Goal: Book appointment/travel/reservation

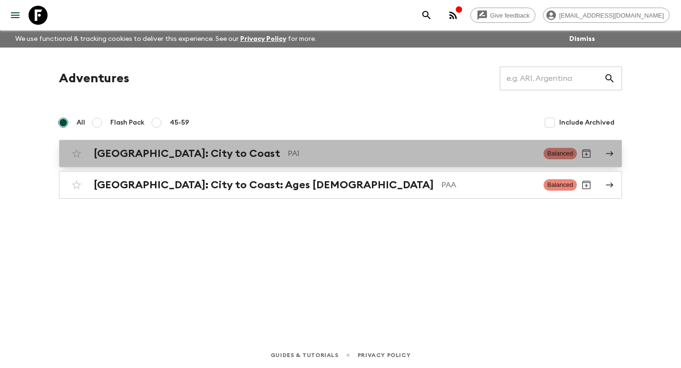
click at [154, 159] on h2 "[GEOGRAPHIC_DATA]: City to Coast" at bounding box center [187, 153] width 186 height 12
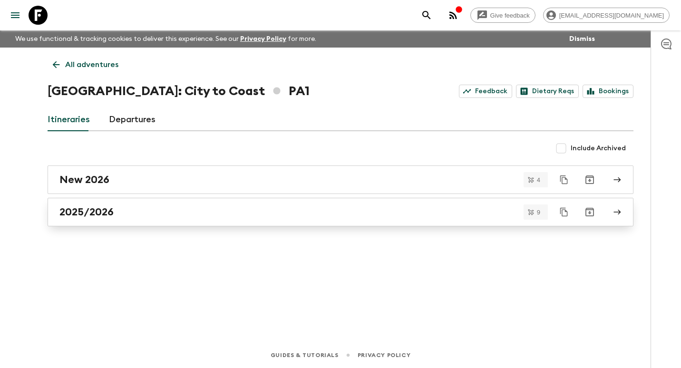
click at [139, 215] on div "2025/2026" at bounding box center [331, 212] width 544 height 12
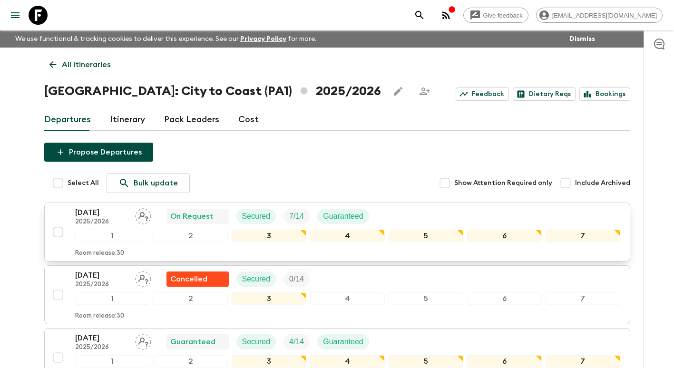
click at [111, 212] on p "[DATE]" at bounding box center [101, 212] width 52 height 11
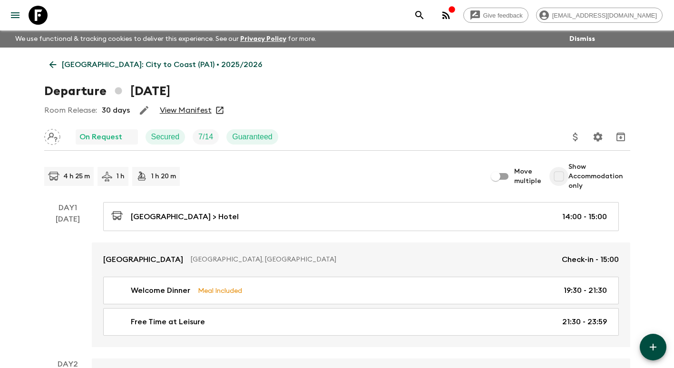
click at [558, 175] on input "Show Accommodation only" at bounding box center [558, 176] width 19 height 19
checkbox input "true"
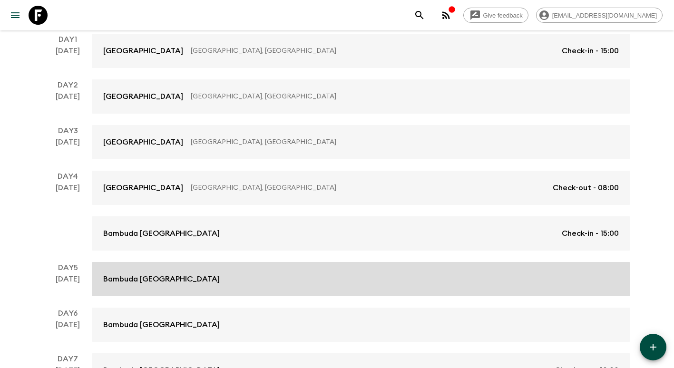
scroll to position [190, 0]
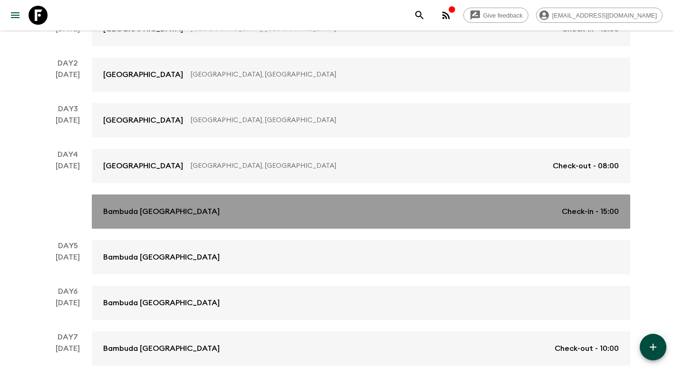
click at [186, 213] on div "Bambuda [GEOGRAPHIC_DATA] Check-in - 15:00" at bounding box center [360, 211] width 515 height 11
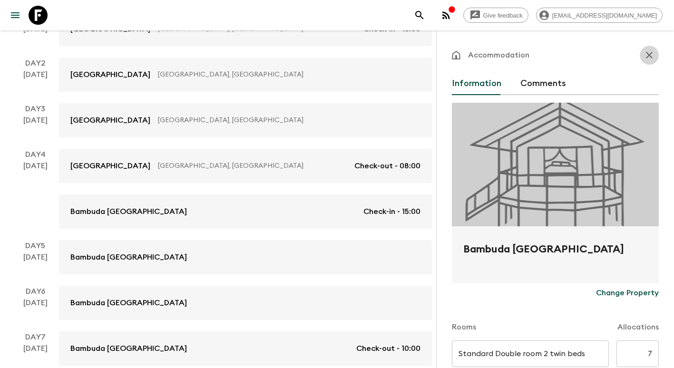
click at [645, 52] on icon "button" at bounding box center [648, 54] width 11 height 11
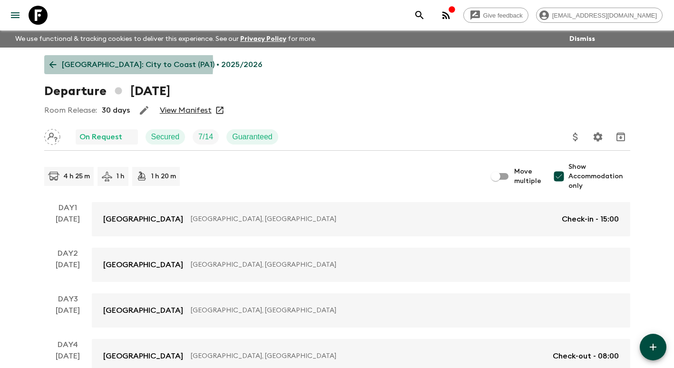
click at [53, 63] on icon at bounding box center [53, 64] width 10 height 10
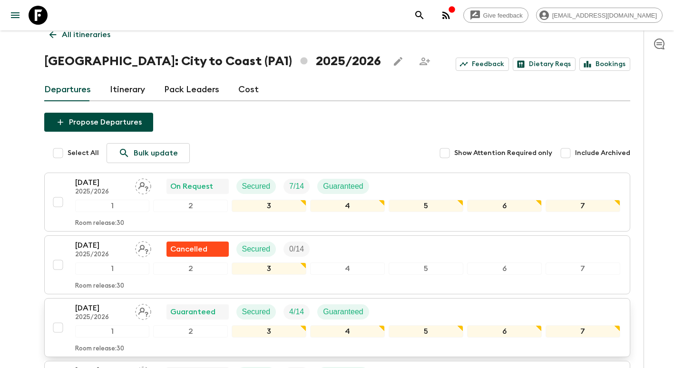
scroll to position [95, 0]
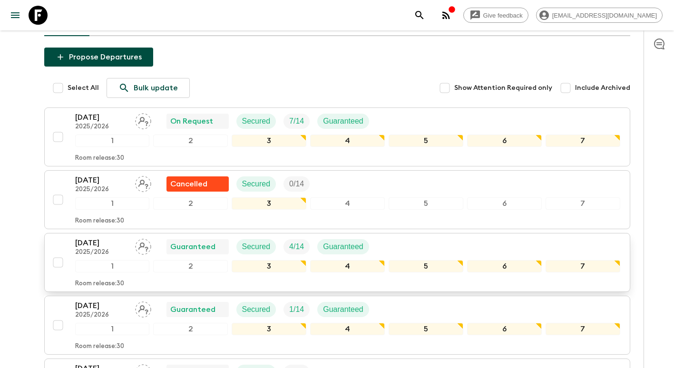
click at [97, 243] on p "[DATE]" at bounding box center [101, 242] width 52 height 11
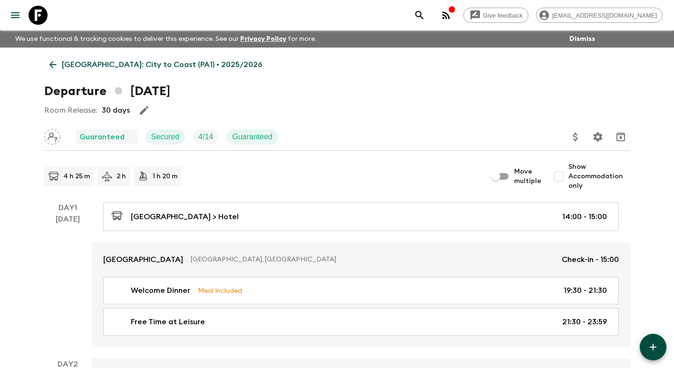
click at [563, 181] on input "Show Accommodation only" at bounding box center [558, 176] width 19 height 19
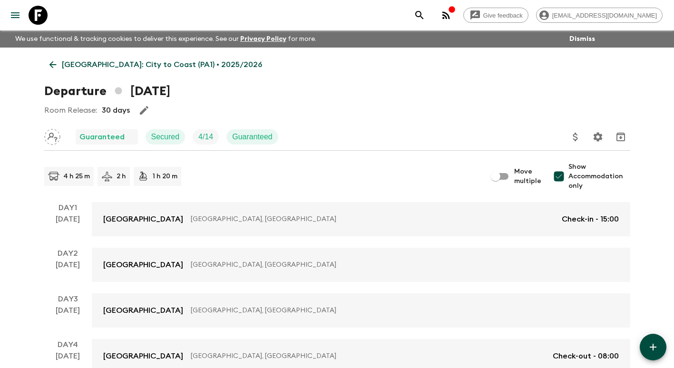
click at [562, 174] on input "Show Accommodation only" at bounding box center [558, 176] width 19 height 19
checkbox input "false"
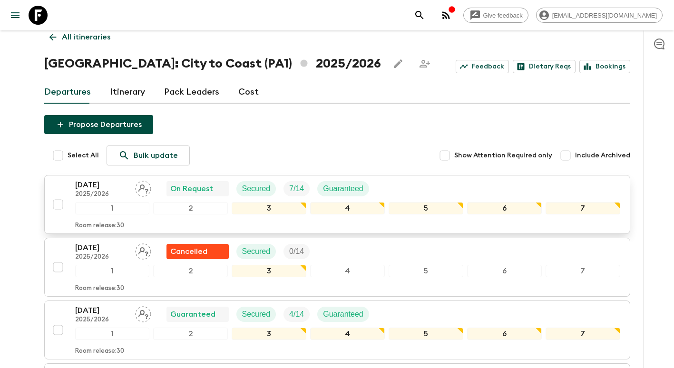
scroll to position [143, 0]
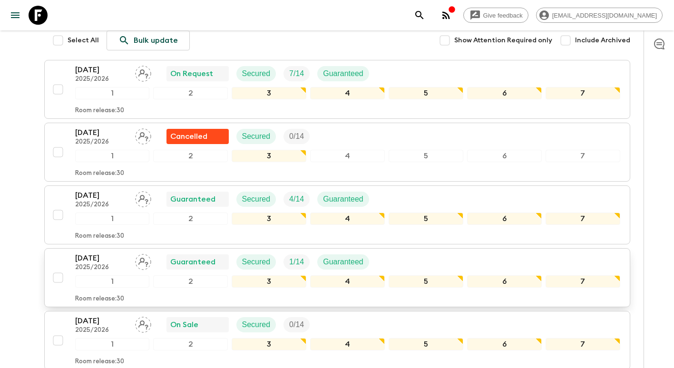
click at [108, 260] on p "[DATE]" at bounding box center [101, 257] width 52 height 11
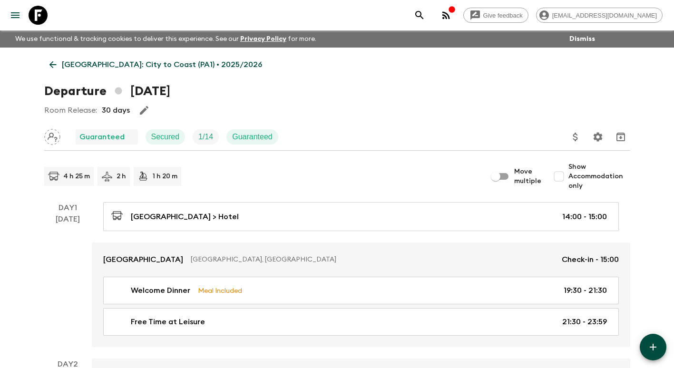
click at [566, 176] on input "Show Accommodation only" at bounding box center [558, 176] width 19 height 19
checkbox input "true"
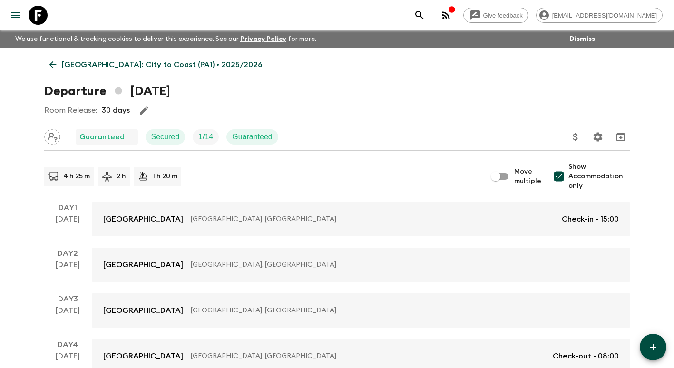
click at [48, 65] on icon at bounding box center [53, 64] width 10 height 10
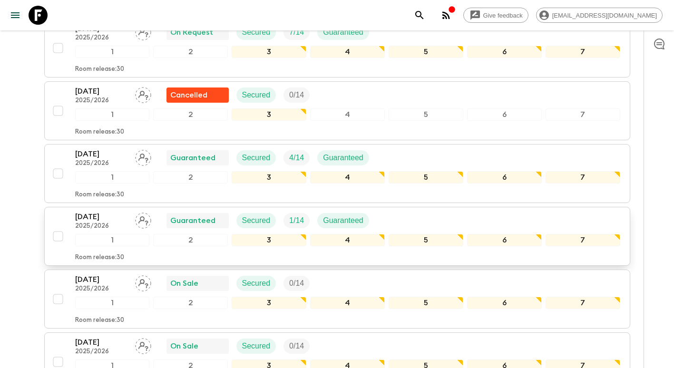
scroll to position [238, 0]
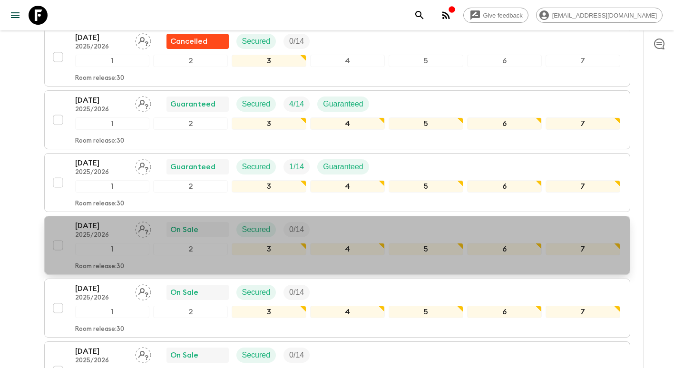
click at [107, 230] on p "[DATE]" at bounding box center [101, 225] width 52 height 11
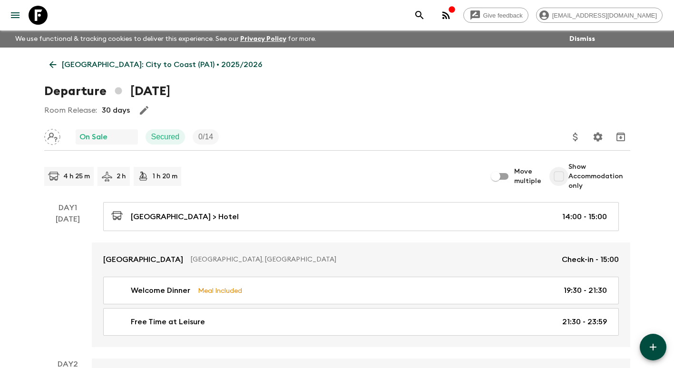
click at [559, 174] on input "Show Accommodation only" at bounding box center [558, 176] width 19 height 19
checkbox input "true"
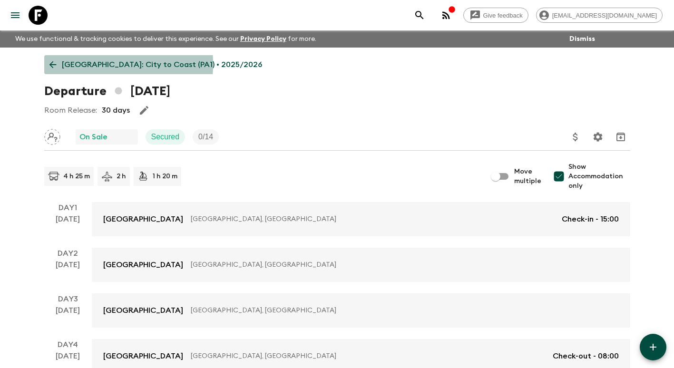
click at [55, 64] on icon at bounding box center [53, 64] width 10 height 10
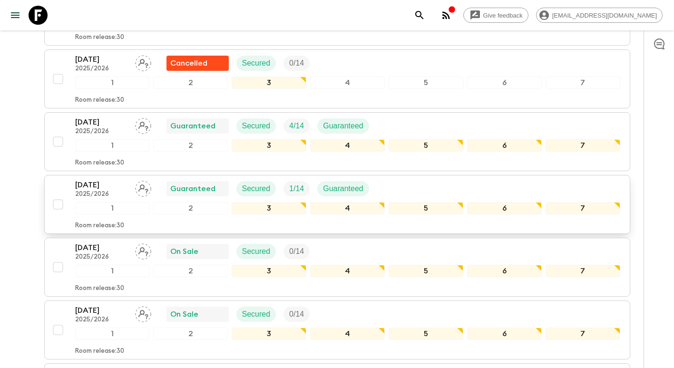
scroll to position [238, 0]
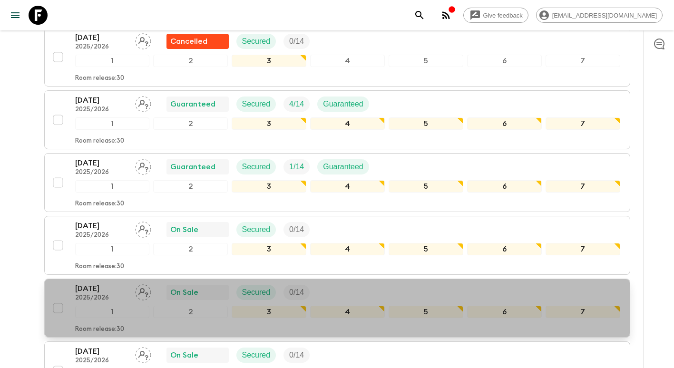
click at [96, 285] on p "[DATE]" at bounding box center [101, 288] width 52 height 11
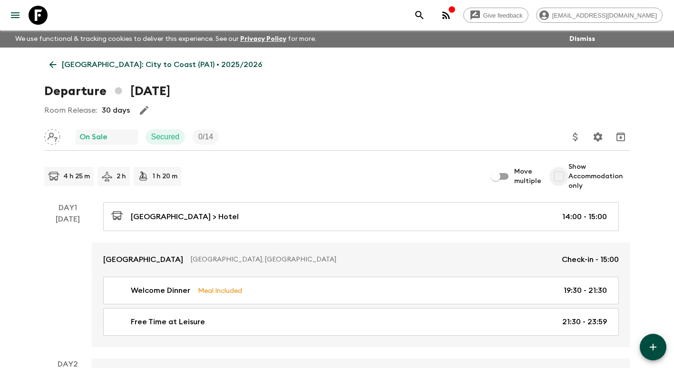
click at [561, 180] on input "Show Accommodation only" at bounding box center [558, 176] width 19 height 19
checkbox input "true"
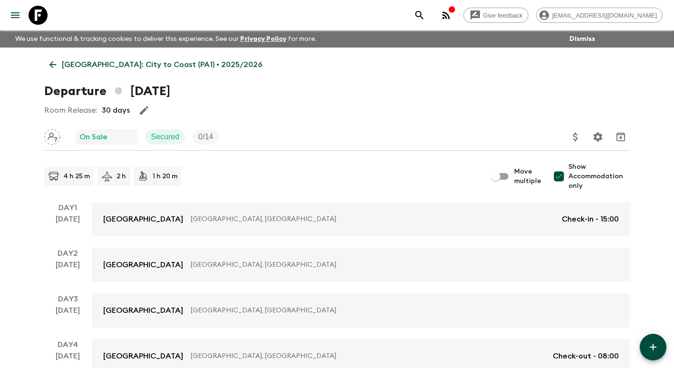
click at [58, 66] on link "[GEOGRAPHIC_DATA]: City to Coast (PA1) • 2025/2026" at bounding box center [155, 64] width 223 height 19
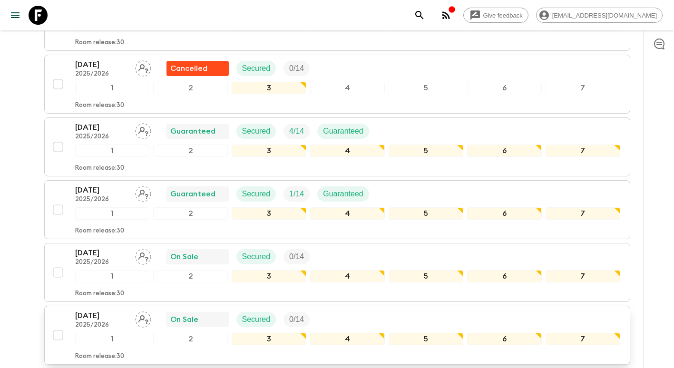
scroll to position [333, 0]
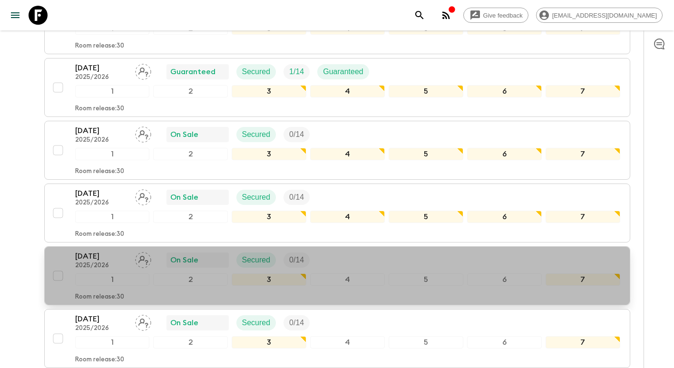
click at [99, 257] on p "[DATE]" at bounding box center [101, 256] width 52 height 11
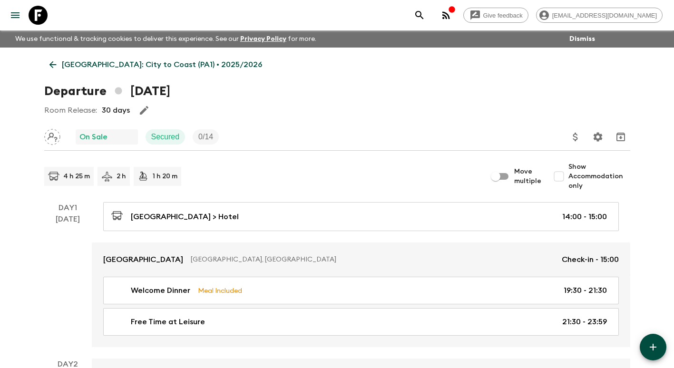
click at [564, 179] on input "Show Accommodation only" at bounding box center [558, 176] width 19 height 19
checkbox input "true"
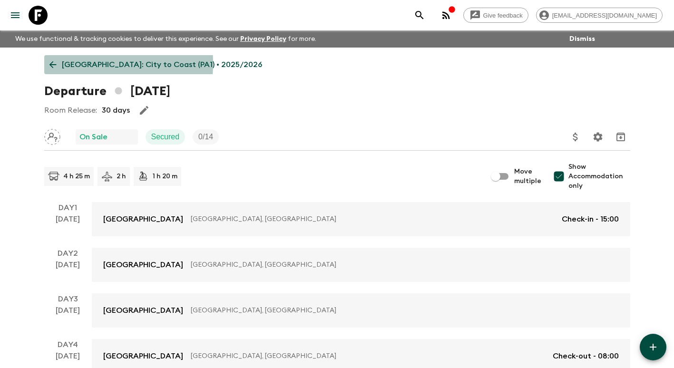
click at [59, 63] on link "[GEOGRAPHIC_DATA]: City to Coast (PA1) • 2025/2026" at bounding box center [155, 64] width 223 height 19
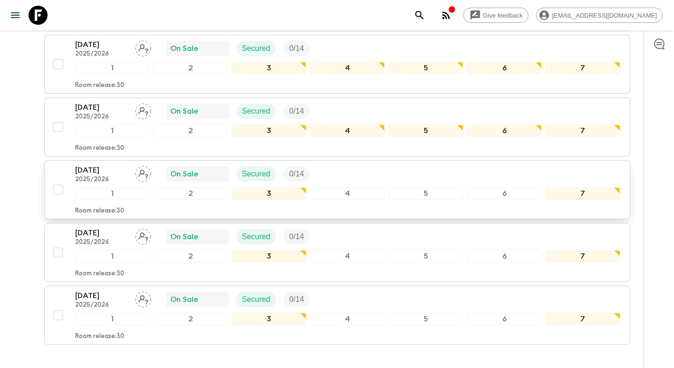
scroll to position [428, 0]
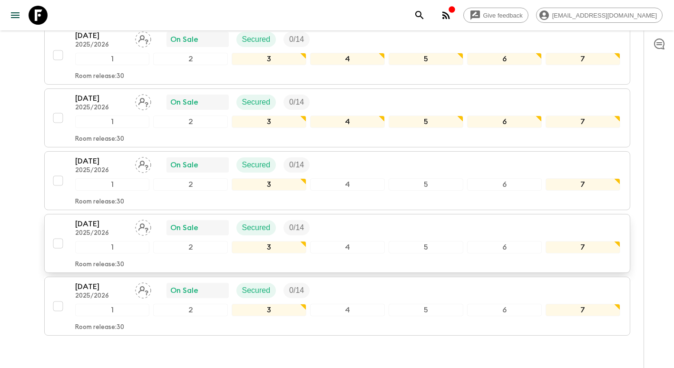
click at [105, 220] on p "[DATE]" at bounding box center [101, 223] width 52 height 11
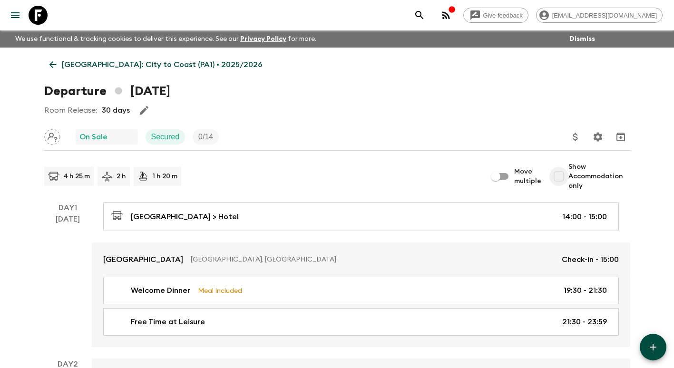
click at [567, 178] on input "Show Accommodation only" at bounding box center [558, 176] width 19 height 19
checkbox input "true"
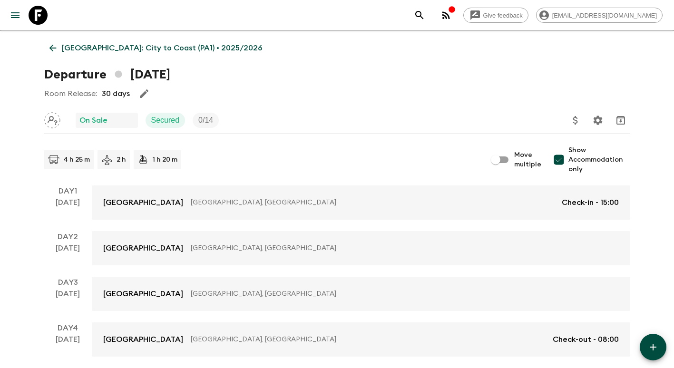
scroll to position [2, 0]
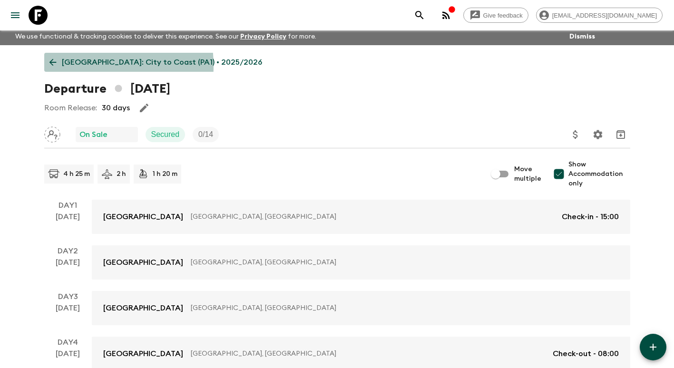
click at [55, 66] on icon at bounding box center [53, 62] width 10 height 10
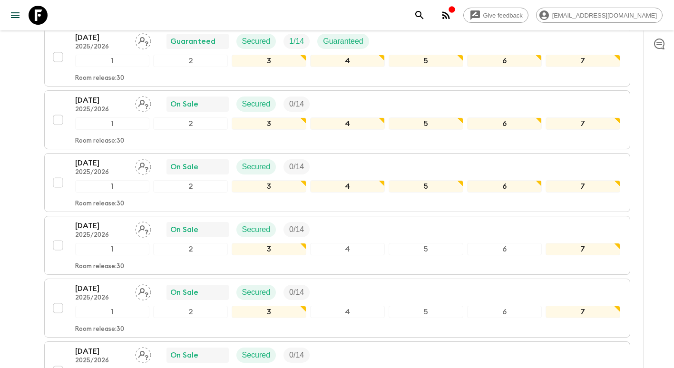
scroll to position [482, 0]
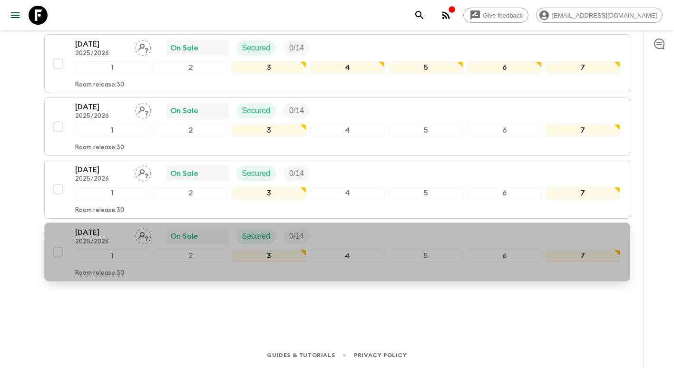
click at [101, 232] on p "[DATE]" at bounding box center [101, 232] width 52 height 11
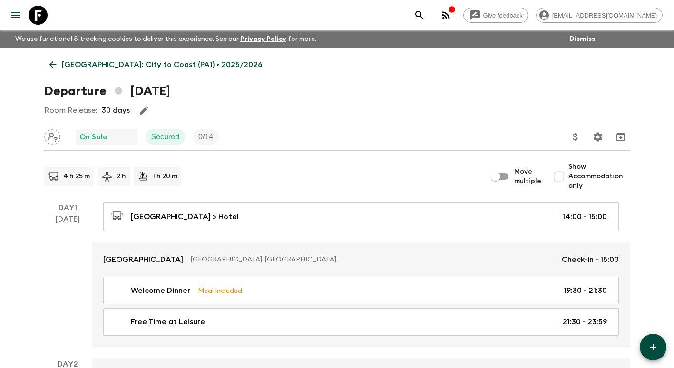
click at [563, 178] on input "Show Accommodation only" at bounding box center [558, 176] width 19 height 19
checkbox input "true"
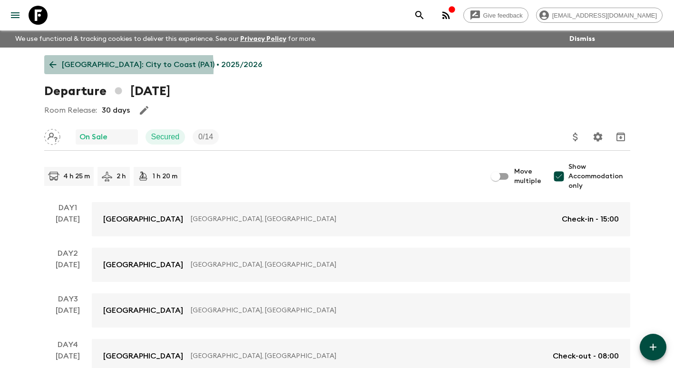
click at [54, 68] on icon at bounding box center [53, 64] width 10 height 10
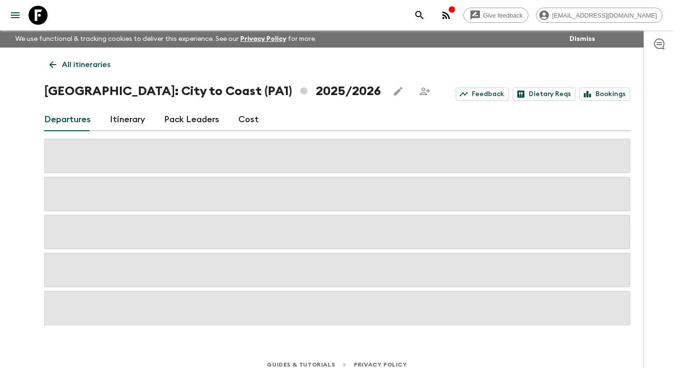
click at [55, 68] on icon at bounding box center [53, 64] width 10 height 10
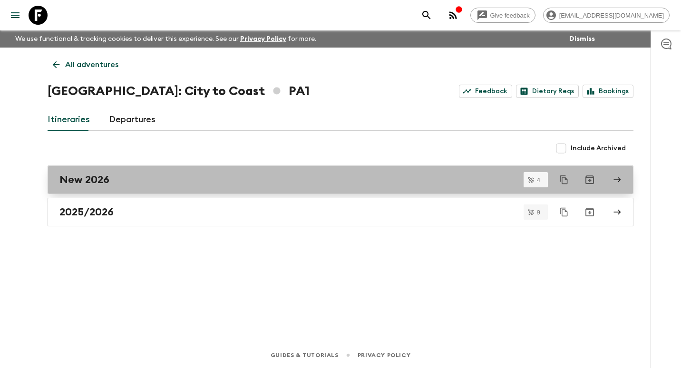
click at [110, 180] on div "New 2026" at bounding box center [331, 180] width 544 height 12
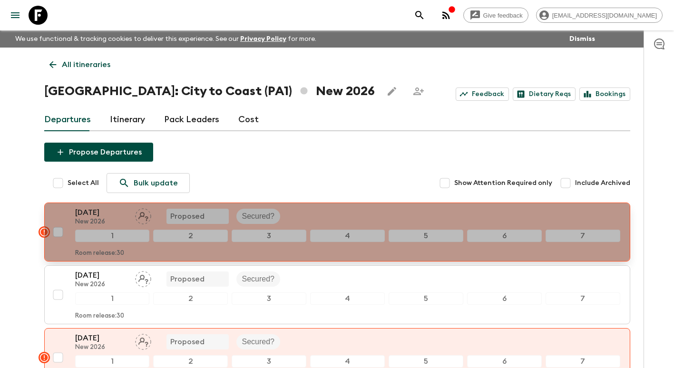
click at [96, 212] on p "[DATE]" at bounding box center [101, 212] width 52 height 11
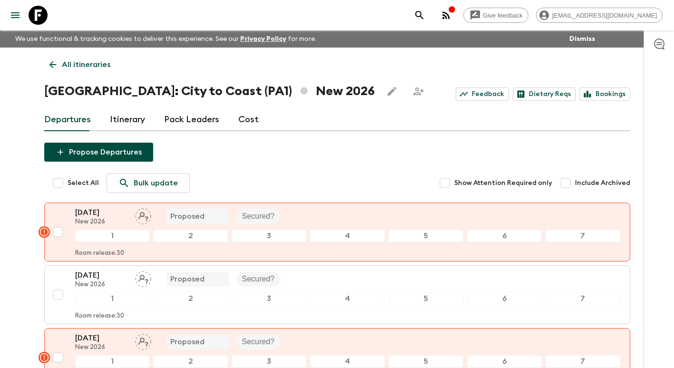
click at [49, 60] on icon at bounding box center [53, 64] width 10 height 10
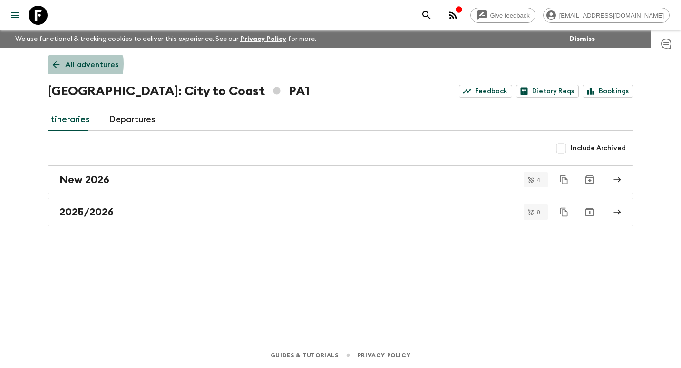
click at [60, 64] on icon at bounding box center [56, 64] width 10 height 10
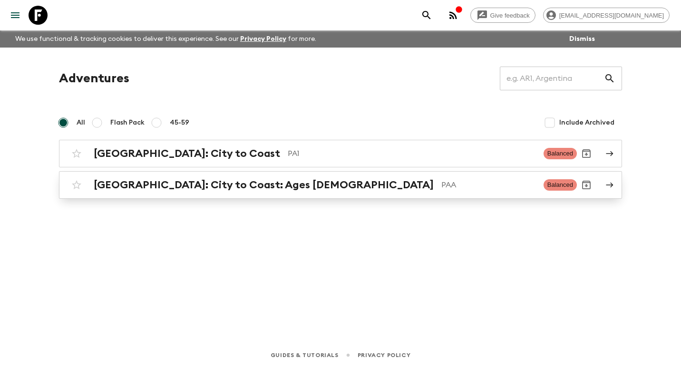
click at [141, 189] on h2 "[GEOGRAPHIC_DATA]: City to Coast: Ages [DEMOGRAPHIC_DATA]" at bounding box center [264, 185] width 340 height 12
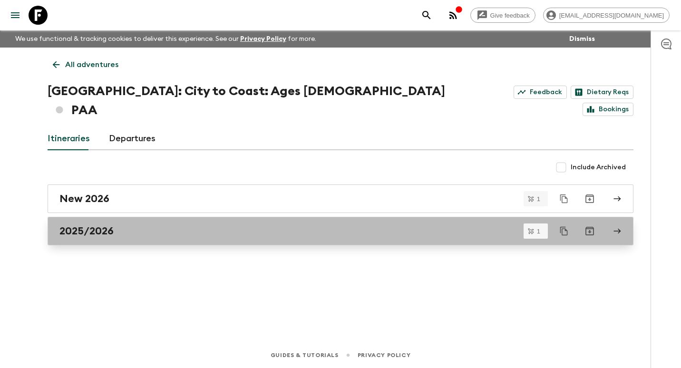
click at [137, 225] on div "2025/2026" at bounding box center [331, 231] width 544 height 12
